Goal: Navigation & Orientation: Find specific page/section

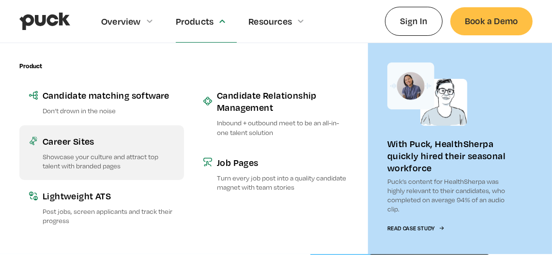
click at [88, 142] on div "Career Sites" at bounding box center [109, 141] width 132 height 12
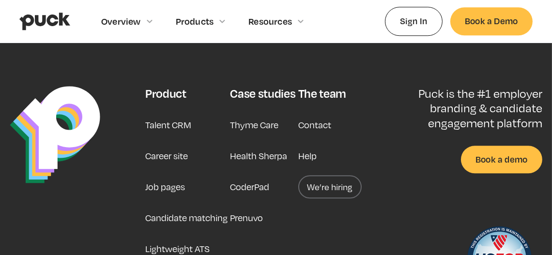
scroll to position [2780, 0]
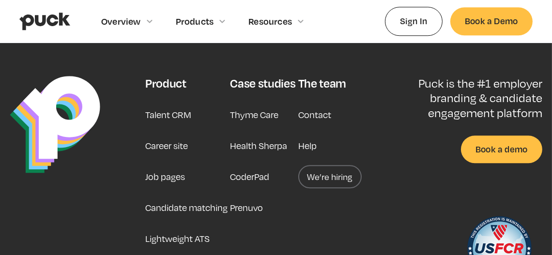
click at [165, 165] on link "Job pages" at bounding box center [165, 176] width 40 height 23
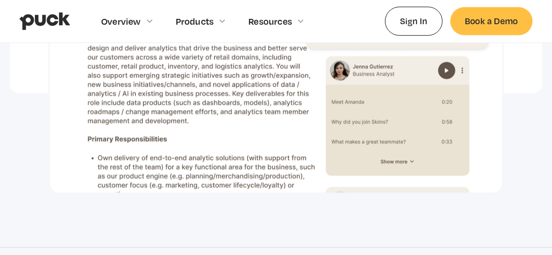
scroll to position [876, 0]
